Goal: Information Seeking & Learning: Learn about a topic

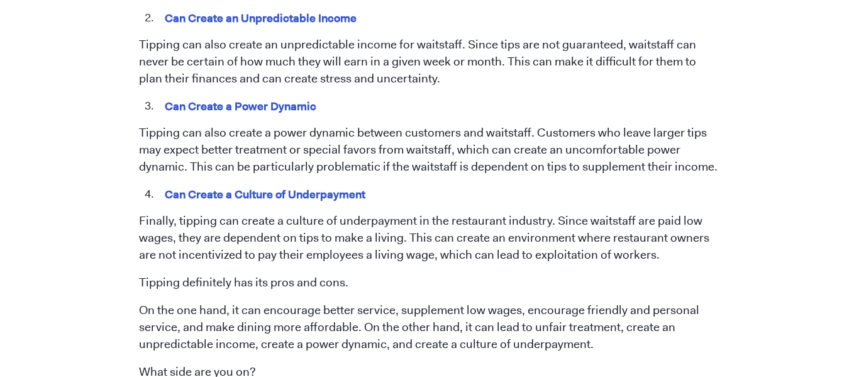
scroll to position [1267, 0]
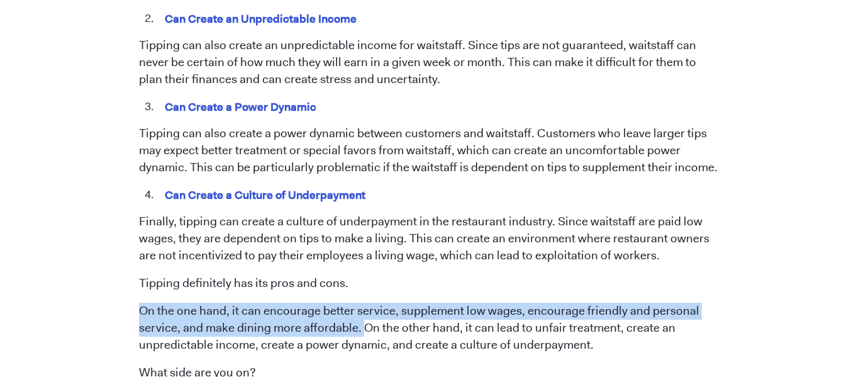
drag, startPoint x: 138, startPoint y: 287, endPoint x: 361, endPoint y: 307, distance: 224.1
click at [361, 307] on p "On the one hand, it can encourage better service, supplement low wages, encoura…" at bounding box center [430, 327] width 582 height 51
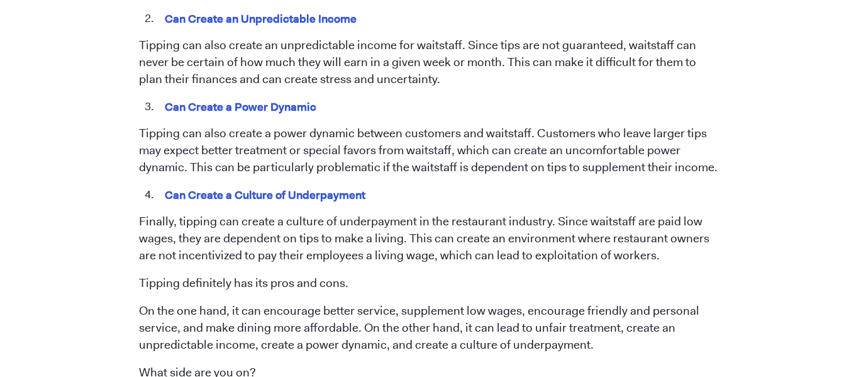
drag, startPoint x: 463, startPoint y: 310, endPoint x: 602, endPoint y: 333, distance: 141.5
click at [602, 333] on p "On the one hand, it can encourage better service, supplement low wages, encoura…" at bounding box center [430, 327] width 582 height 51
copy p "it can lead to unfair treatment, create an unpredictable income, create a power…"
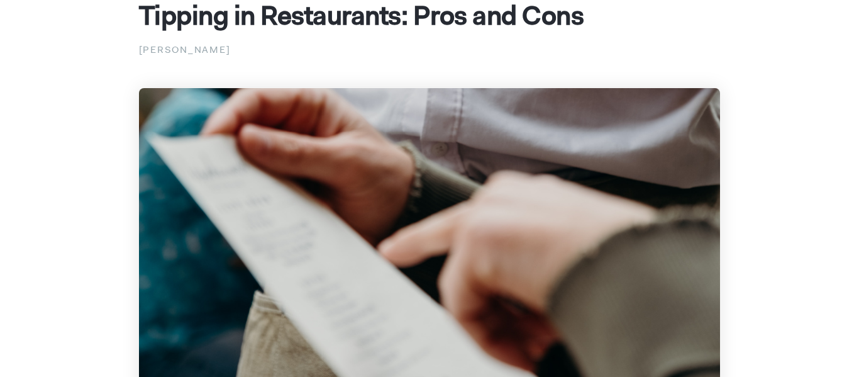
scroll to position [0, 0]
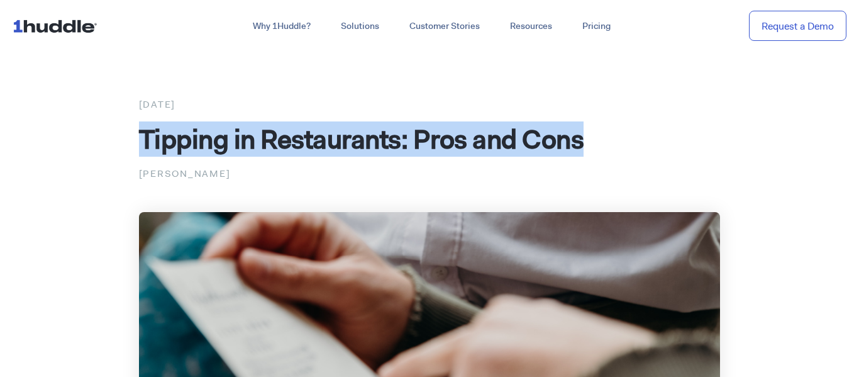
drag, startPoint x: 143, startPoint y: 135, endPoint x: 609, endPoint y: 116, distance: 466.4
